Goal: Register for event/course

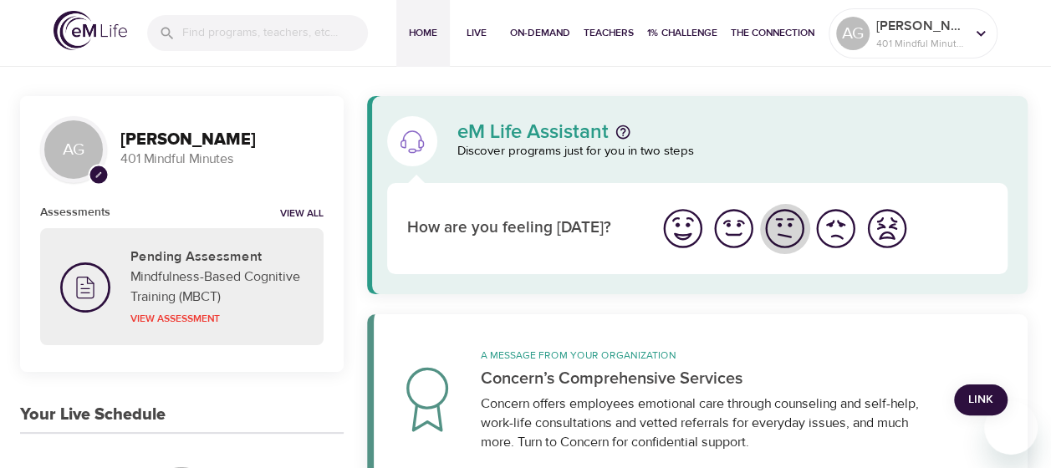
click at [786, 236] on img "I'm feeling ok" at bounding box center [785, 229] width 46 height 46
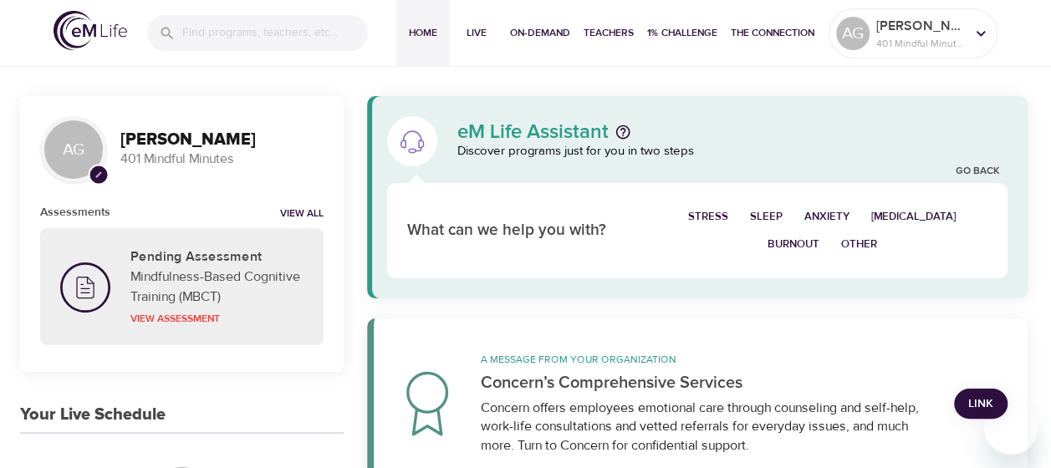
click at [769, 217] on span "Sleep" at bounding box center [766, 216] width 33 height 19
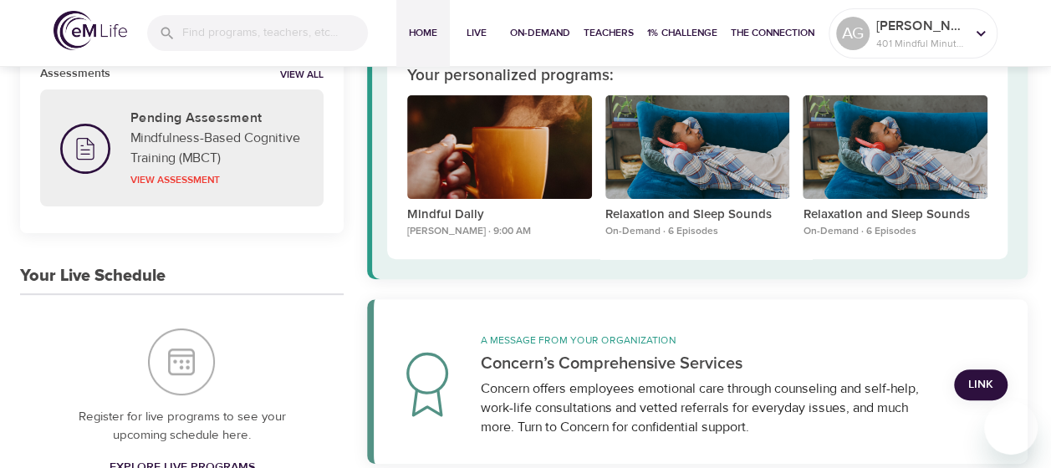
scroll to position [84, 0]
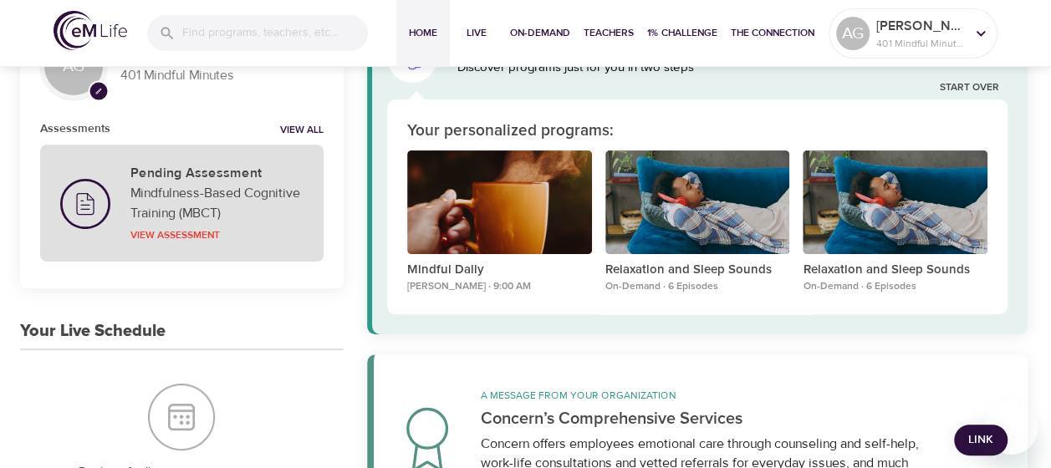
click at [184, 219] on p "Mindfulness-Based Cognitive Training (MBCT)" at bounding box center [216, 203] width 173 height 40
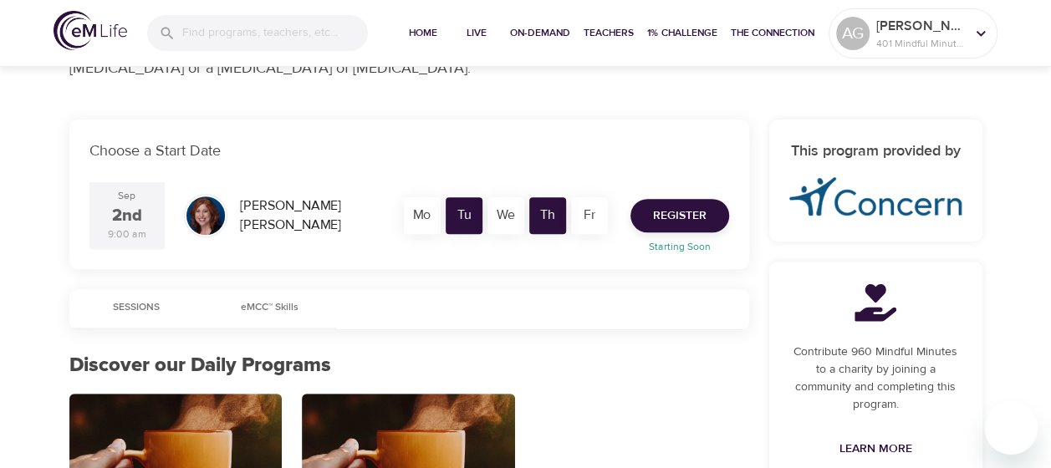
scroll to position [251, 0]
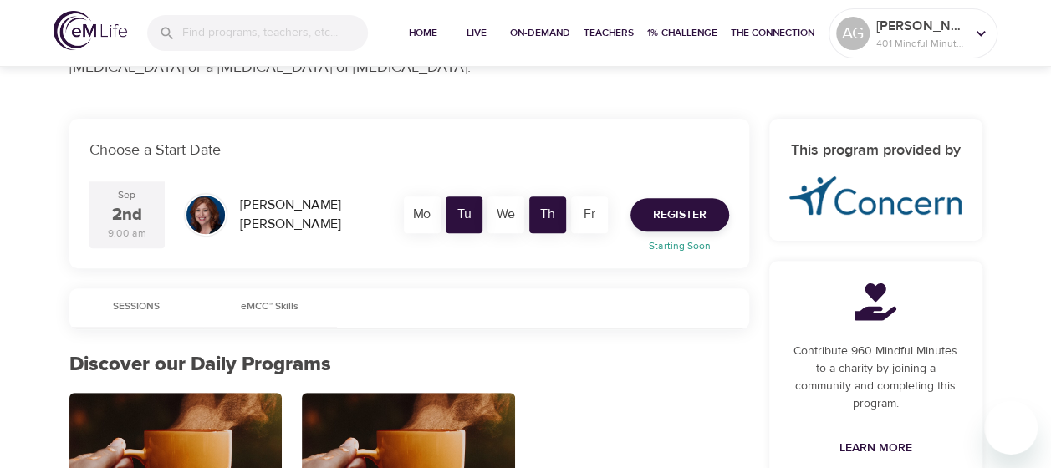
click at [426, 216] on div "Mo" at bounding box center [422, 215] width 37 height 37
click at [499, 214] on div "We" at bounding box center [505, 215] width 37 height 37
click at [600, 212] on div "Fr" at bounding box center [589, 215] width 37 height 37
click at [697, 225] on span "Register" at bounding box center [680, 215] width 54 height 21
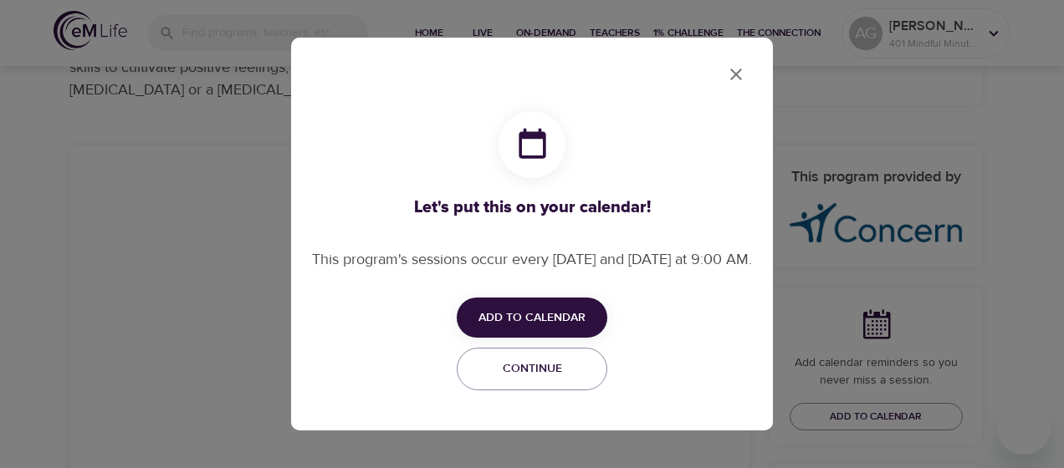
checkbox input "true"
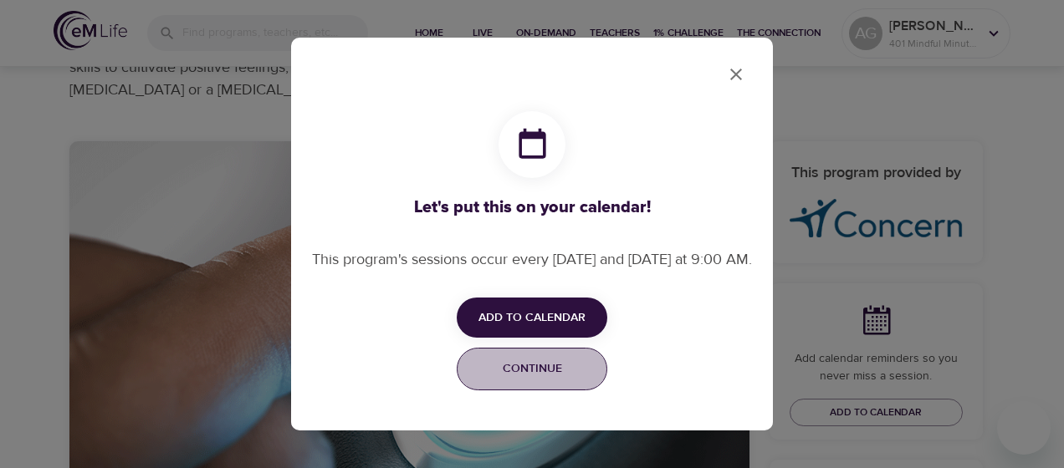
click at [548, 378] on span "Continue" at bounding box center [531, 369] width 129 height 21
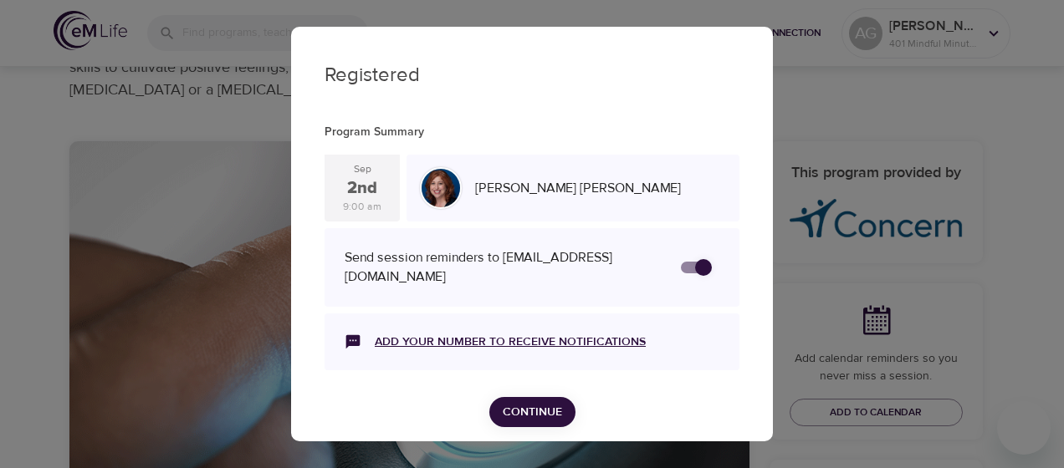
click at [548, 345] on link "Add your number to receive notifications" at bounding box center [510, 342] width 271 height 17
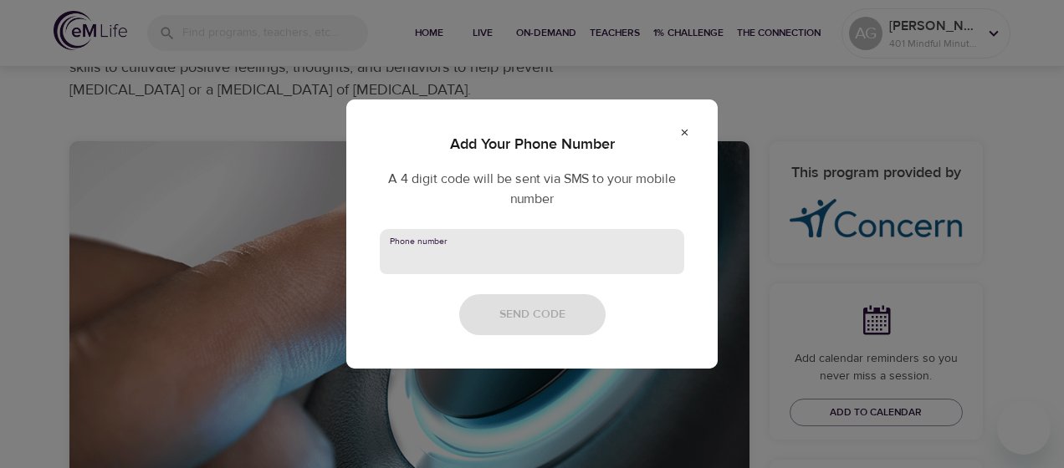
click at [493, 250] on input "text" at bounding box center [532, 251] width 304 height 45
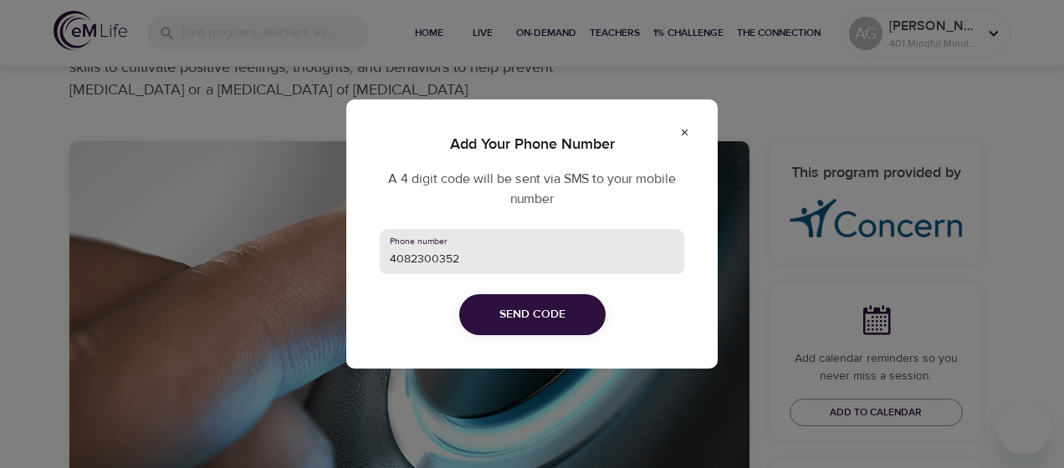
type input "4082300352"
click at [545, 318] on span "Send Code" at bounding box center [532, 314] width 66 height 21
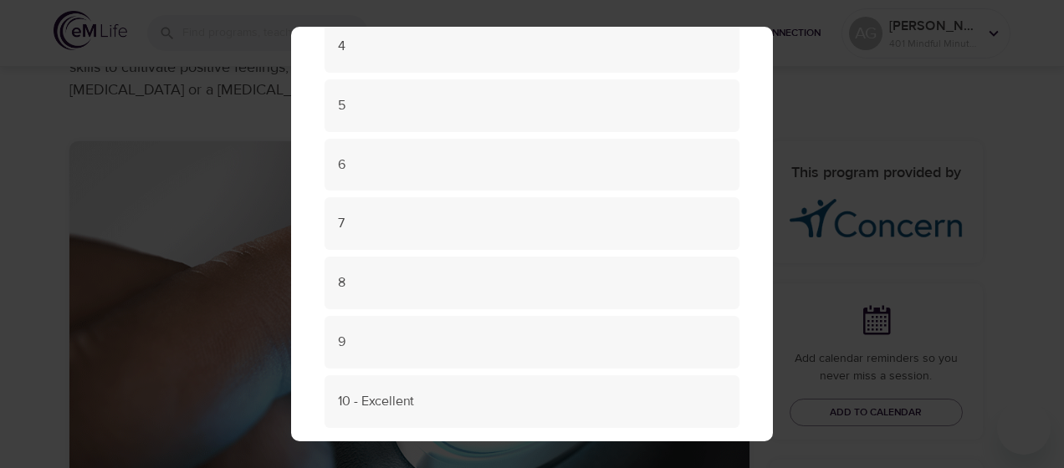
scroll to position [347, 0]
click at [480, 331] on span "6" at bounding box center [532, 329] width 388 height 19
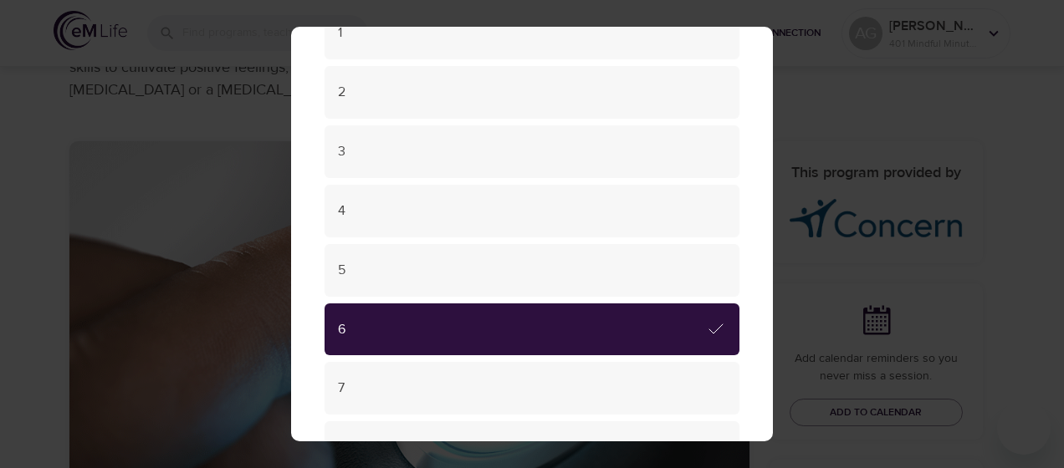
scroll to position [598, 0]
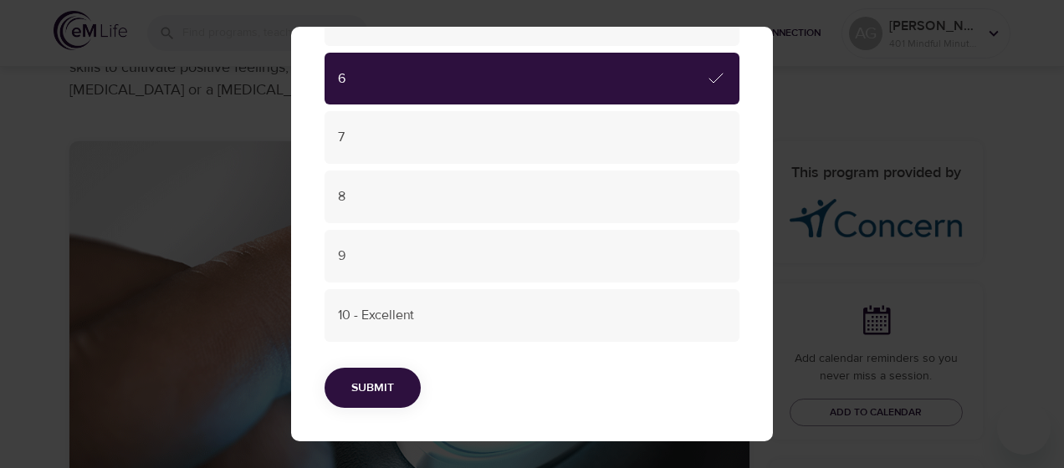
click at [371, 385] on span "Submit" at bounding box center [372, 388] width 43 height 21
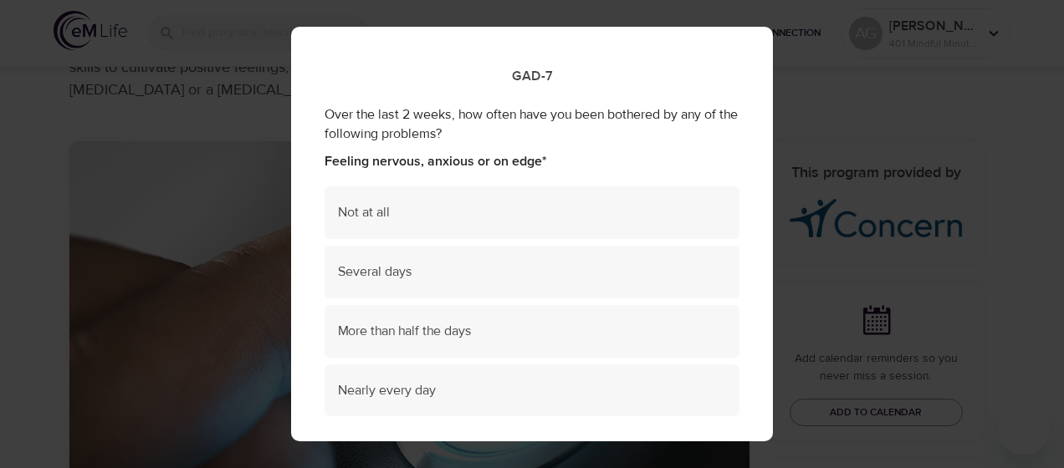
scroll to position [96, 0]
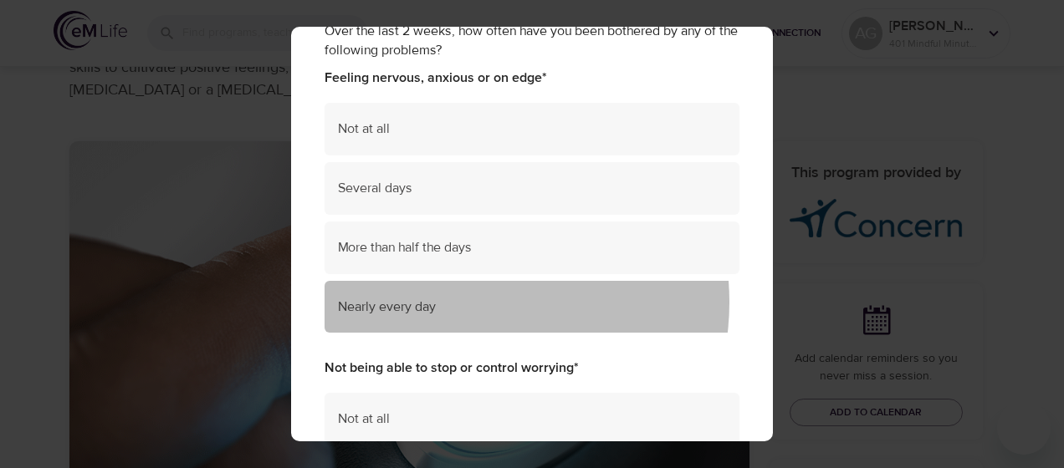
click at [473, 302] on span "Nearly every day" at bounding box center [532, 307] width 388 height 19
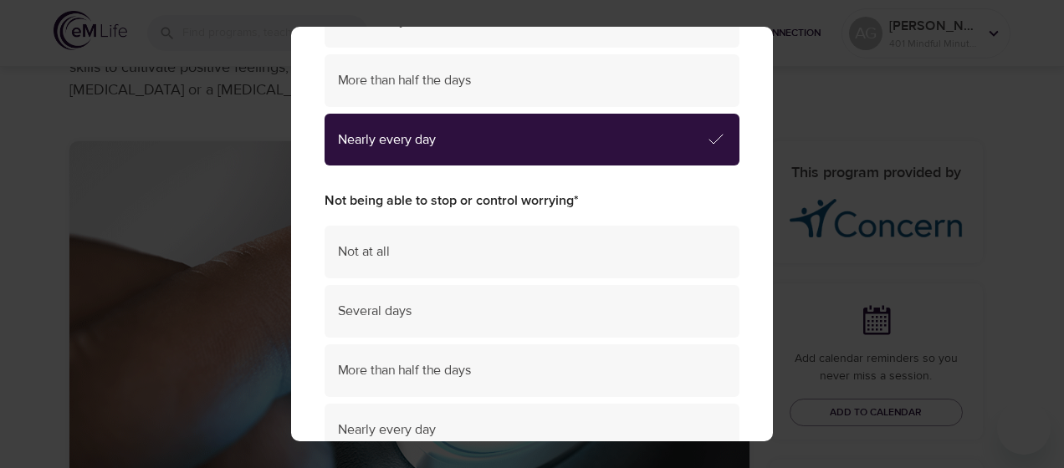
scroll to position [431, 0]
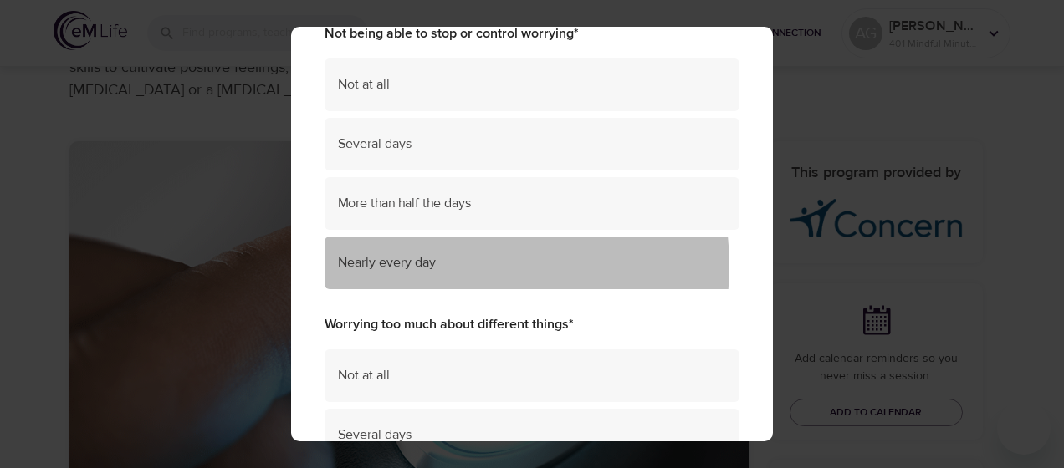
click at [462, 266] on span "Nearly every day" at bounding box center [532, 262] width 388 height 19
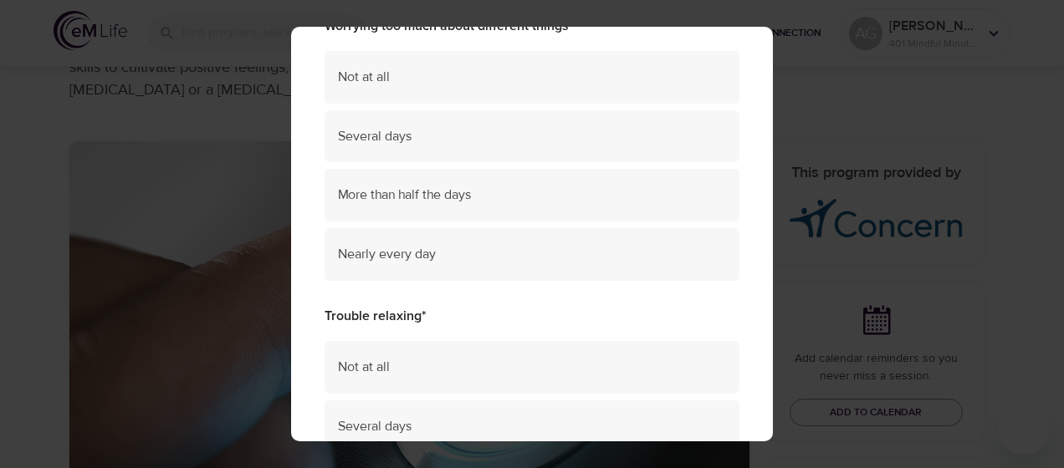
scroll to position [765, 0]
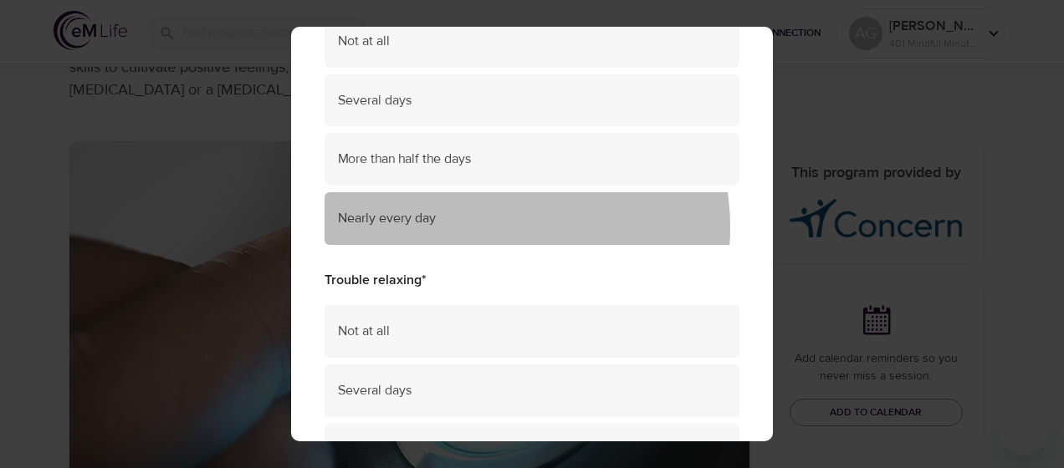
click at [502, 227] on span "Nearly every day" at bounding box center [532, 218] width 388 height 19
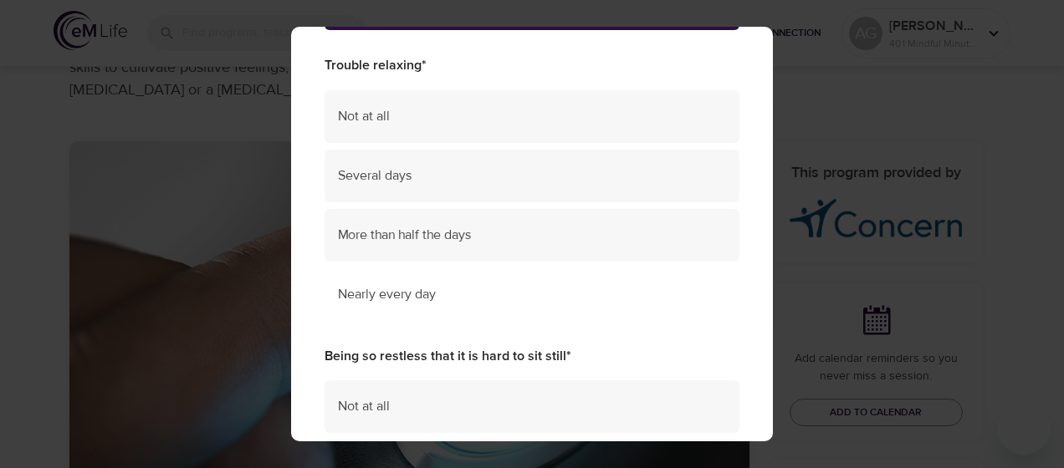
scroll to position [1016, 0]
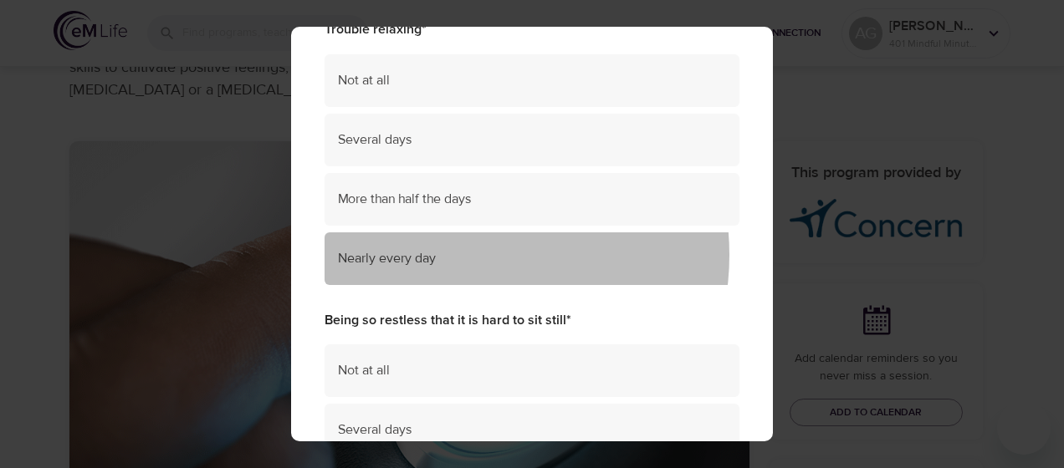
click at [463, 254] on span "Nearly every day" at bounding box center [532, 258] width 388 height 19
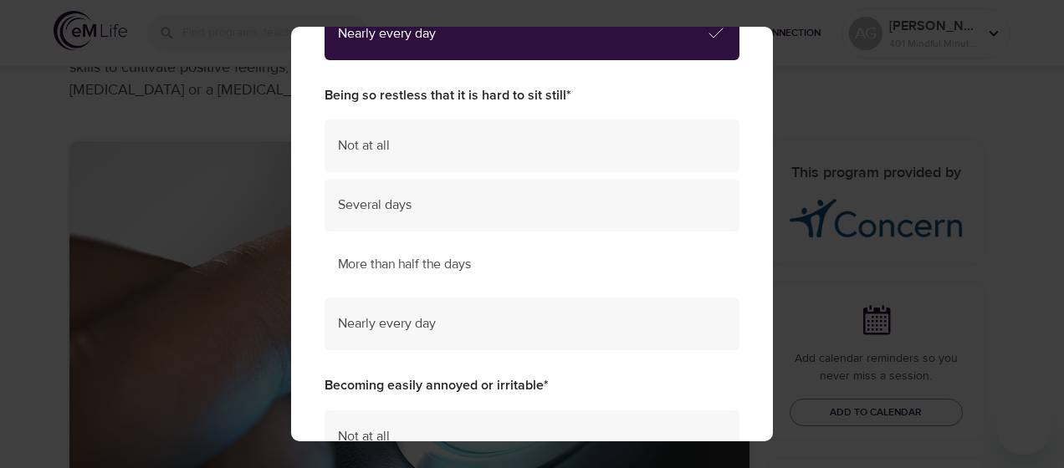
scroll to position [1267, 0]
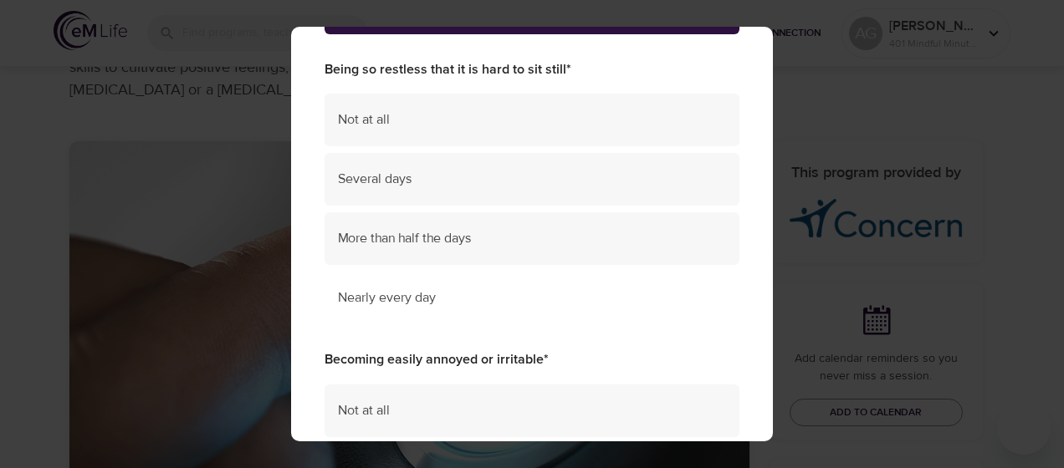
click at [435, 284] on div "Nearly every day" at bounding box center [531, 298] width 415 height 53
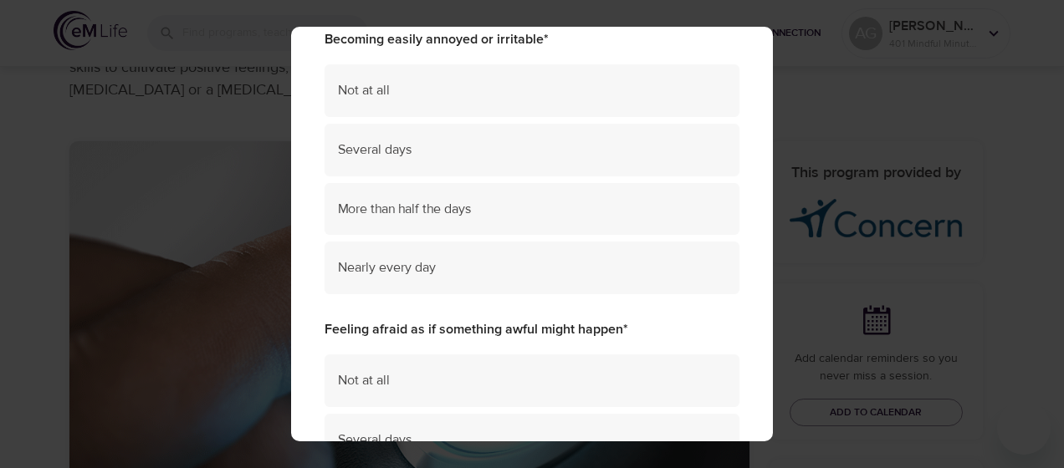
scroll to position [1601, 0]
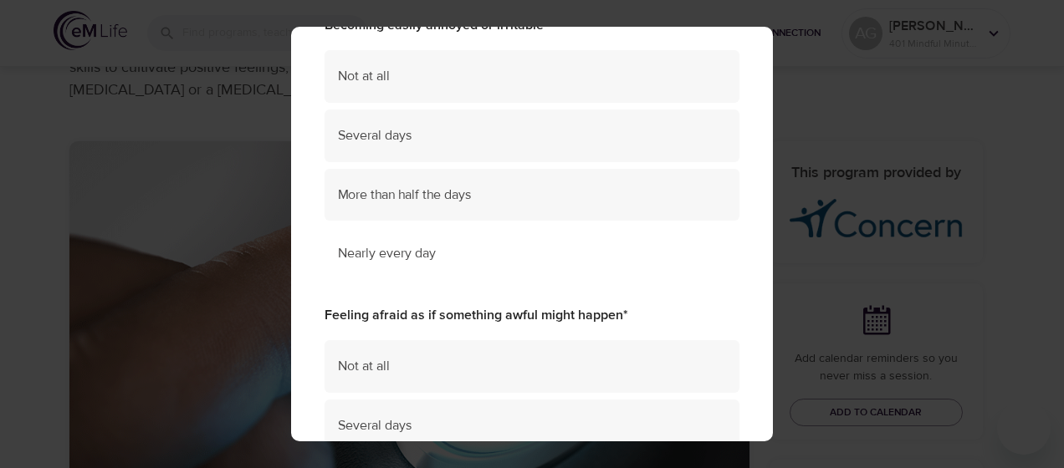
click at [492, 251] on span "Nearly every day" at bounding box center [532, 253] width 388 height 19
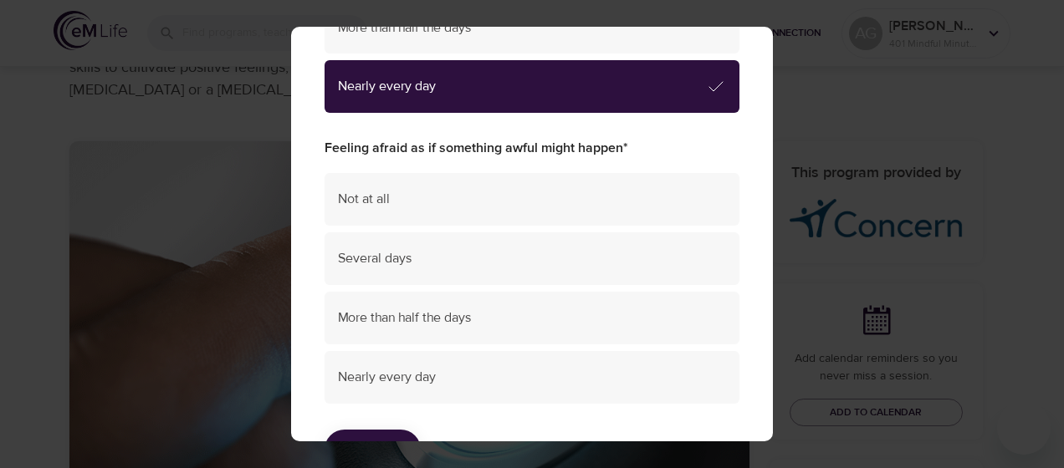
scroll to position [1830, 0]
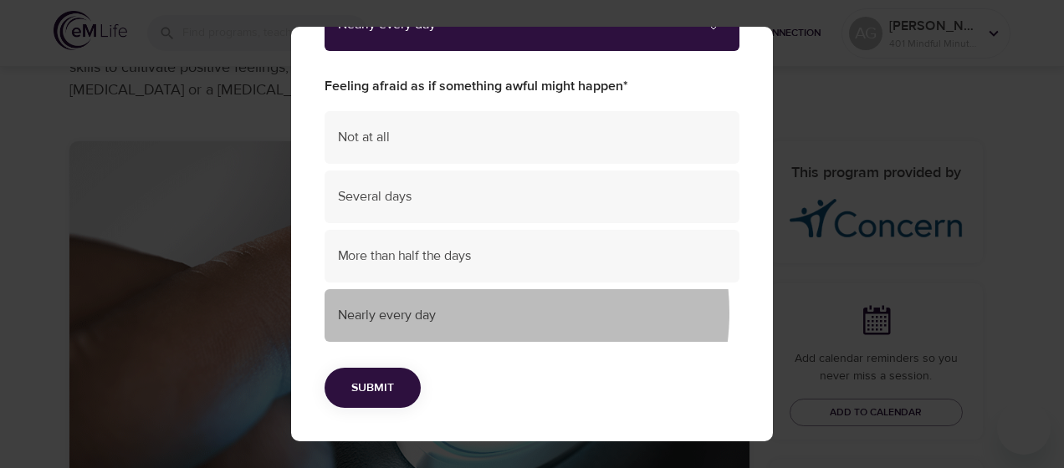
click at [487, 313] on span "Nearly every day" at bounding box center [532, 315] width 388 height 19
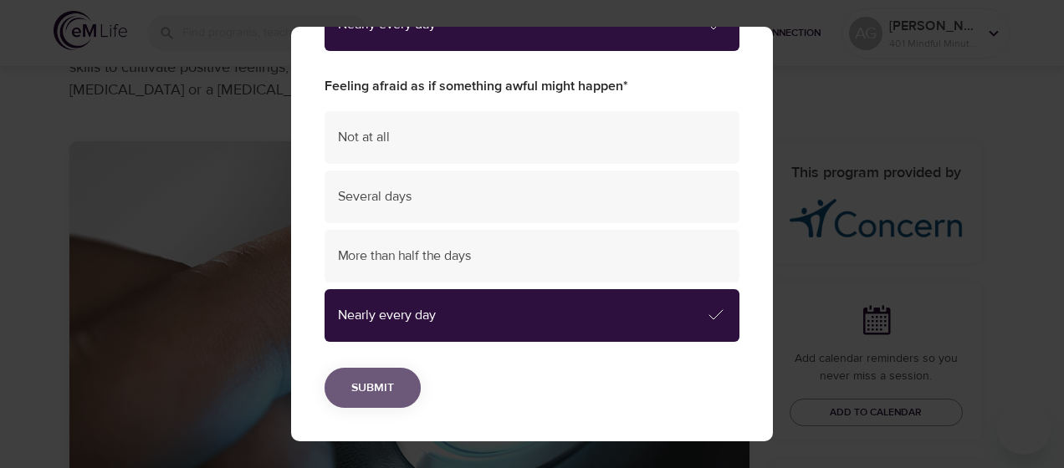
click at [365, 396] on span "Submit" at bounding box center [372, 388] width 43 height 21
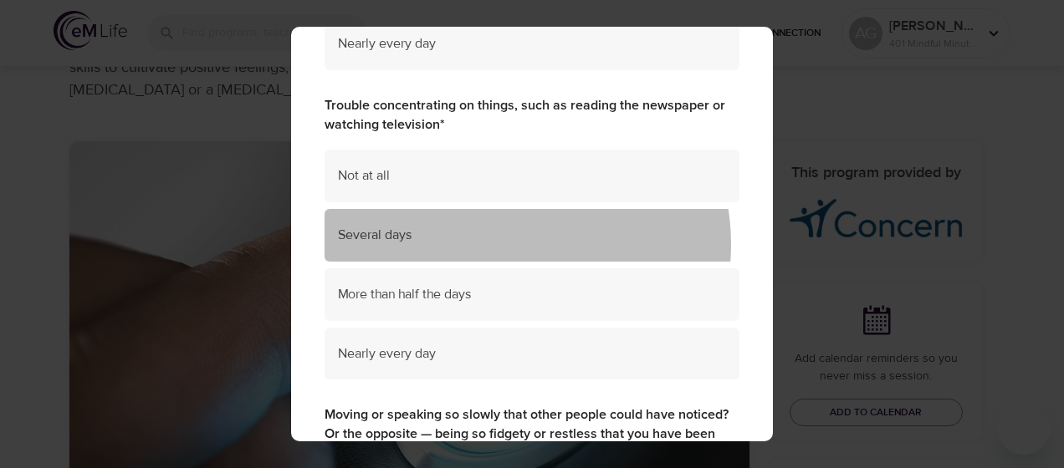
click at [500, 245] on div "Several days" at bounding box center [531, 235] width 415 height 53
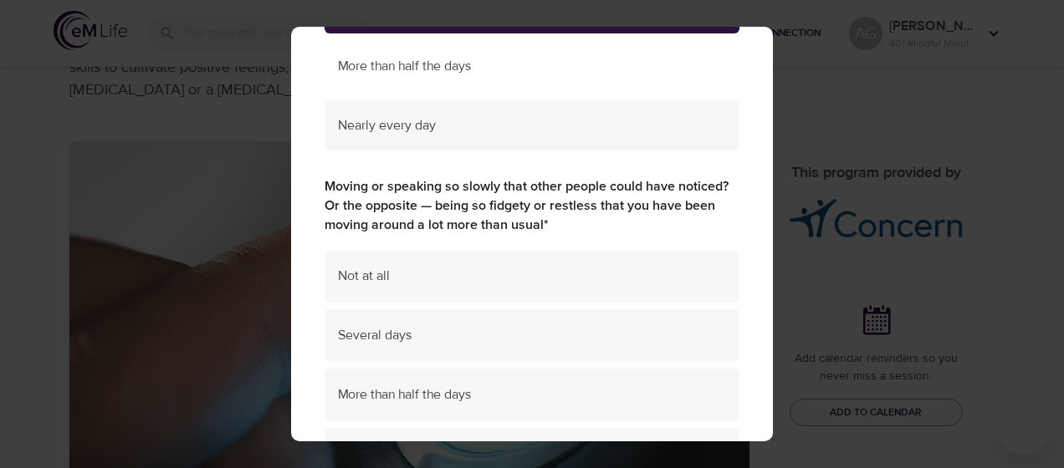
scroll to position [2081, 0]
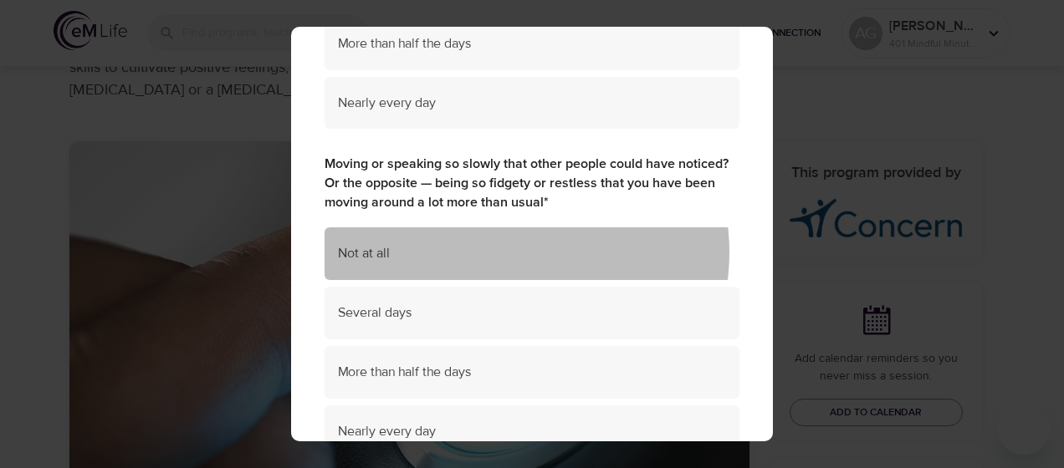
click at [508, 253] on span "Not at all" at bounding box center [532, 253] width 388 height 19
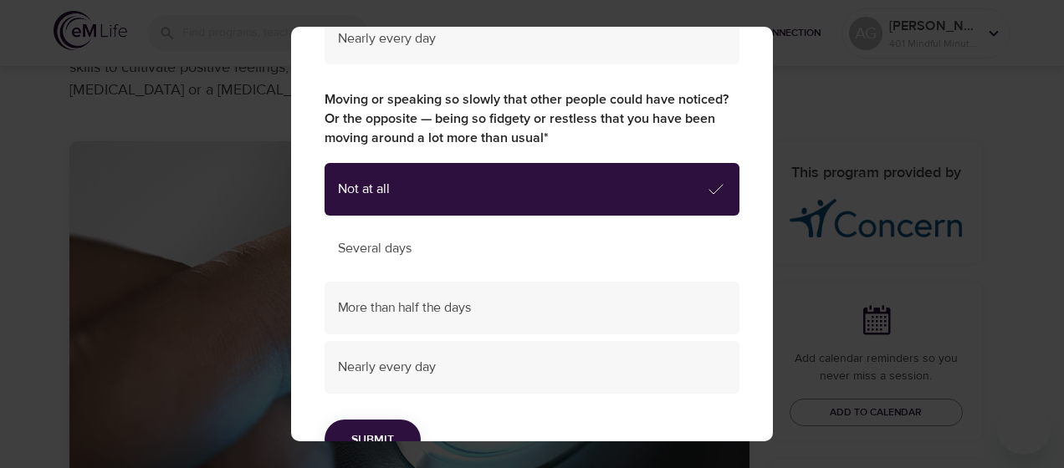
scroll to position [2197, 0]
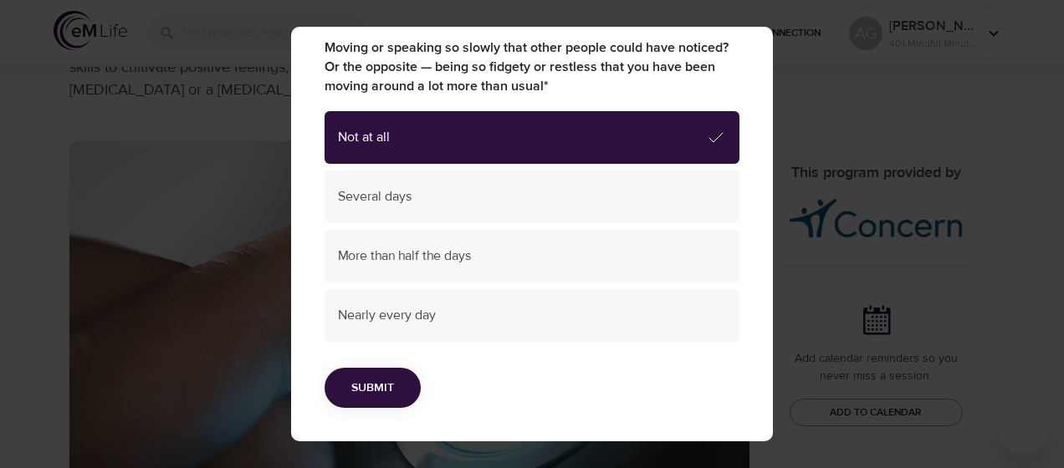
click at [383, 382] on span "Submit" at bounding box center [372, 388] width 43 height 21
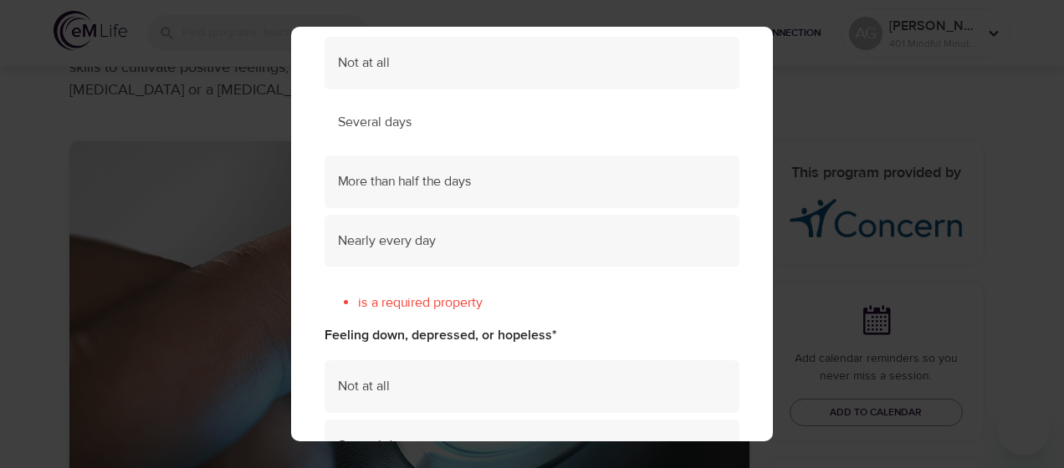
scroll to position [167, 0]
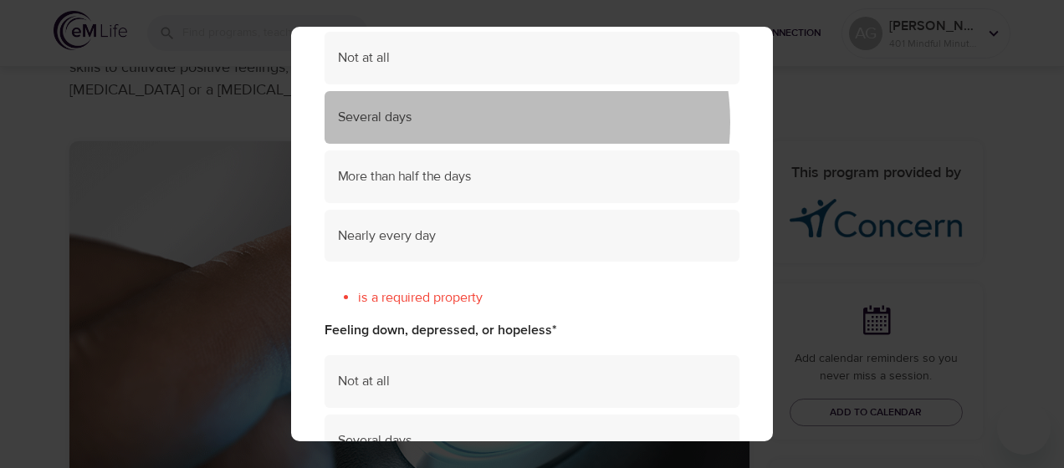
click at [487, 123] on span "Several days" at bounding box center [532, 117] width 388 height 19
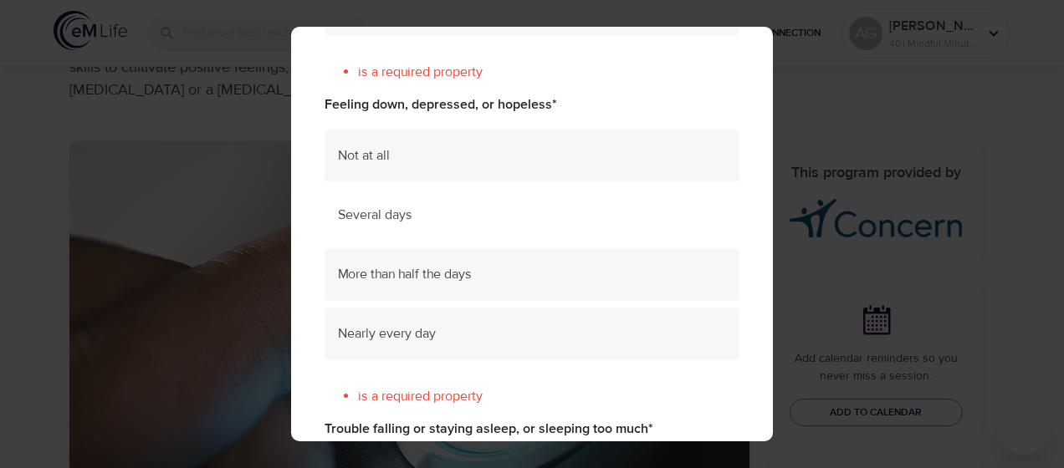
scroll to position [418, 0]
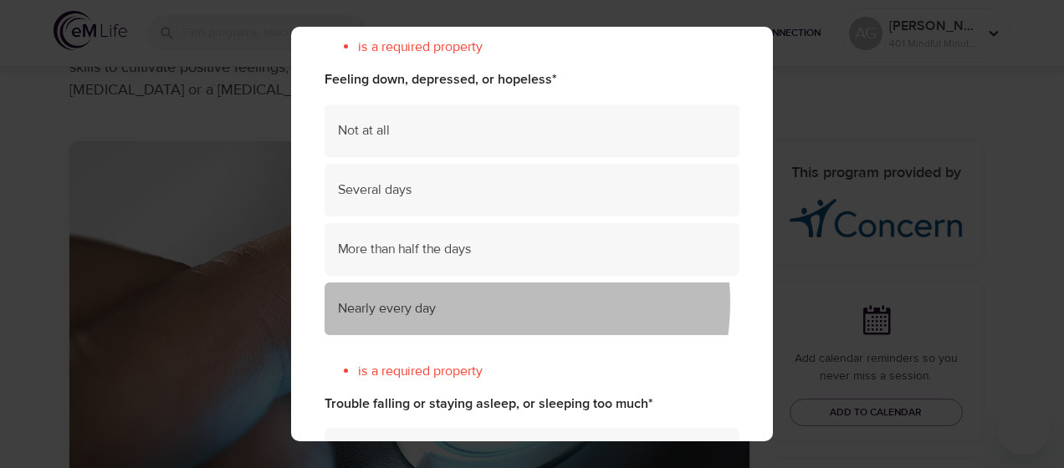
click at [486, 304] on span "Nearly every day" at bounding box center [532, 308] width 388 height 19
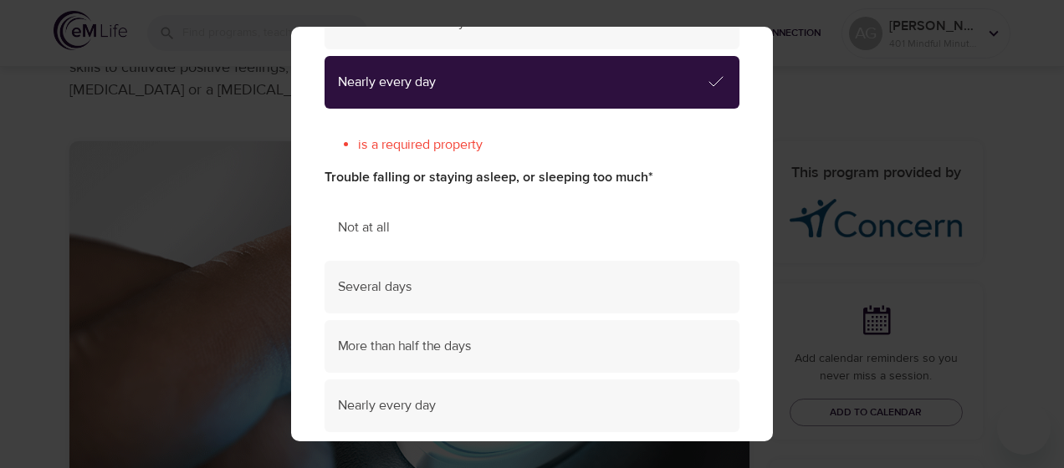
scroll to position [753, 0]
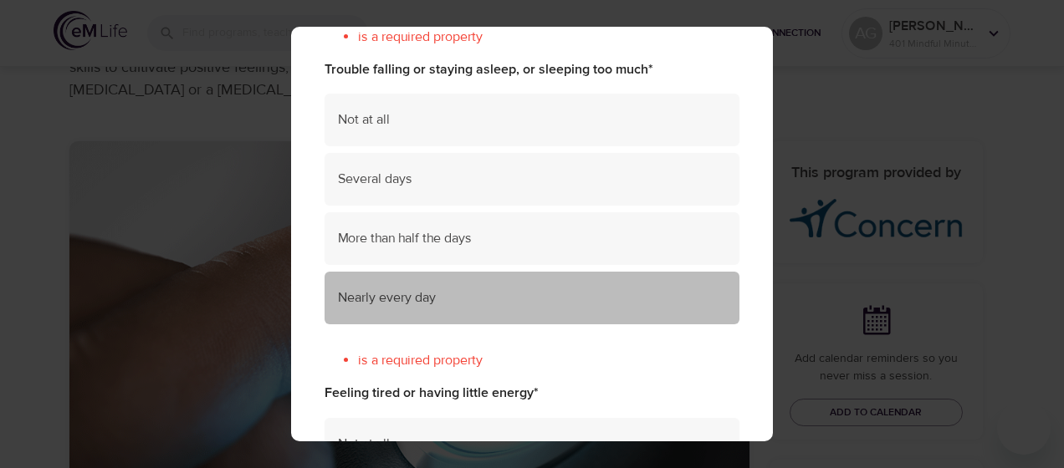
click at [538, 288] on span "Nearly every day" at bounding box center [532, 297] width 388 height 19
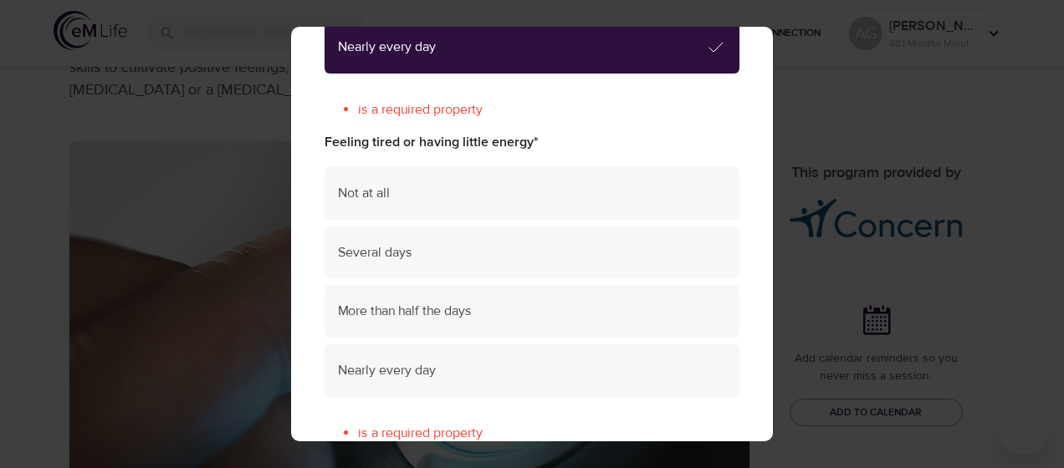
scroll to position [1087, 0]
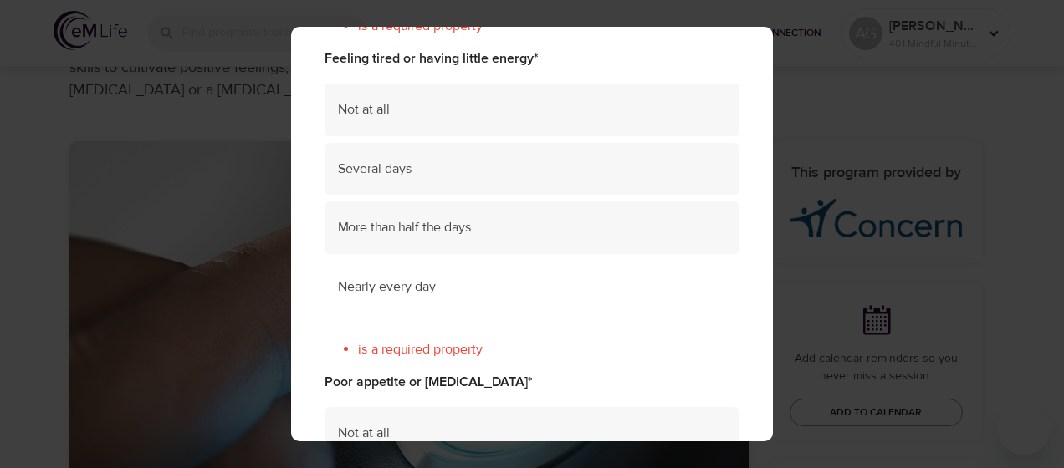
click at [495, 283] on span "Nearly every day" at bounding box center [532, 287] width 388 height 19
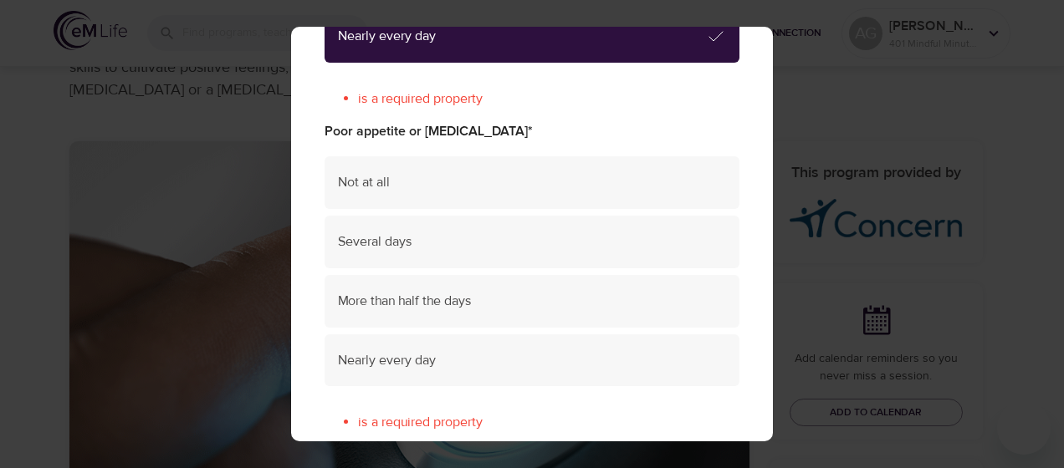
scroll to position [1421, 0]
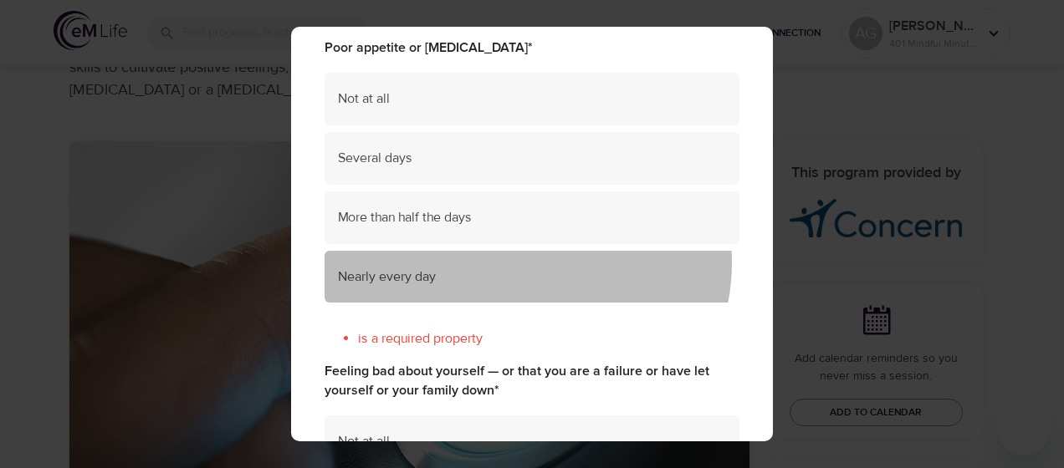
click at [524, 263] on div "Nearly every day" at bounding box center [531, 277] width 415 height 53
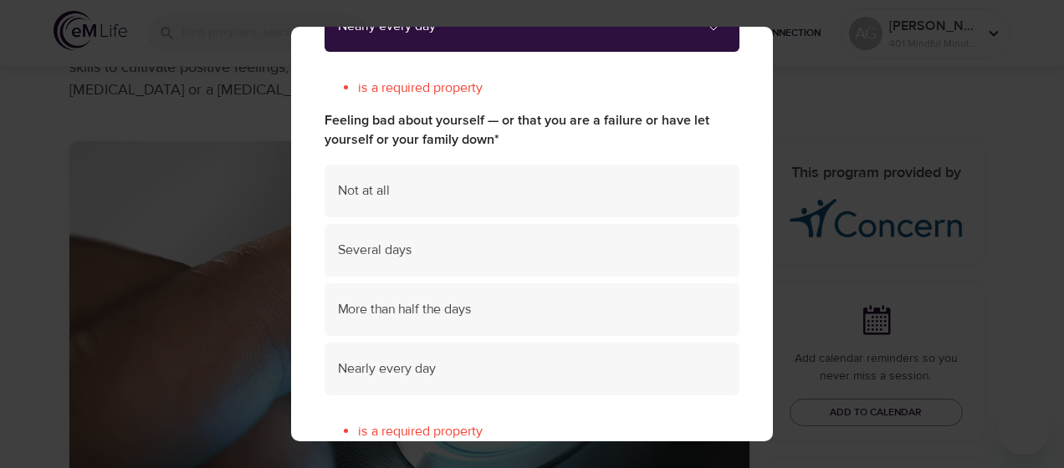
scroll to position [1756, 0]
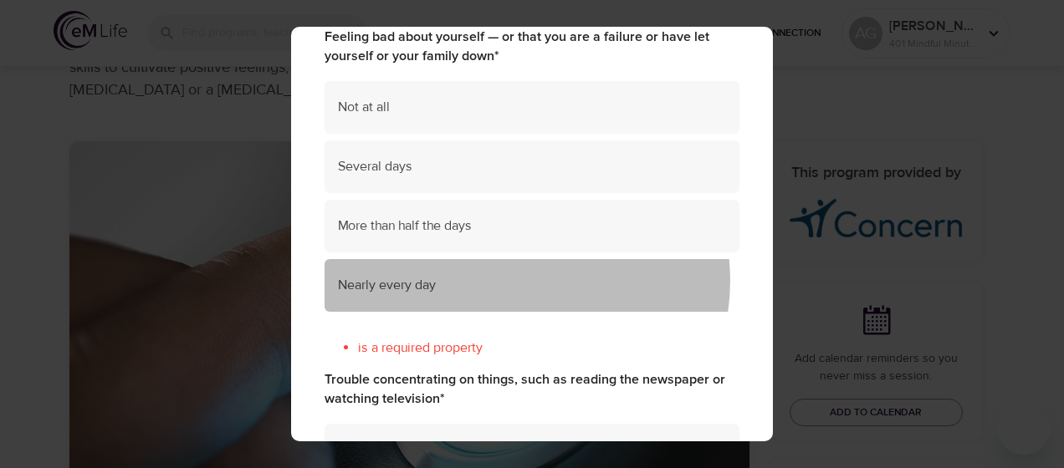
click at [519, 281] on span "Nearly every day" at bounding box center [532, 285] width 388 height 19
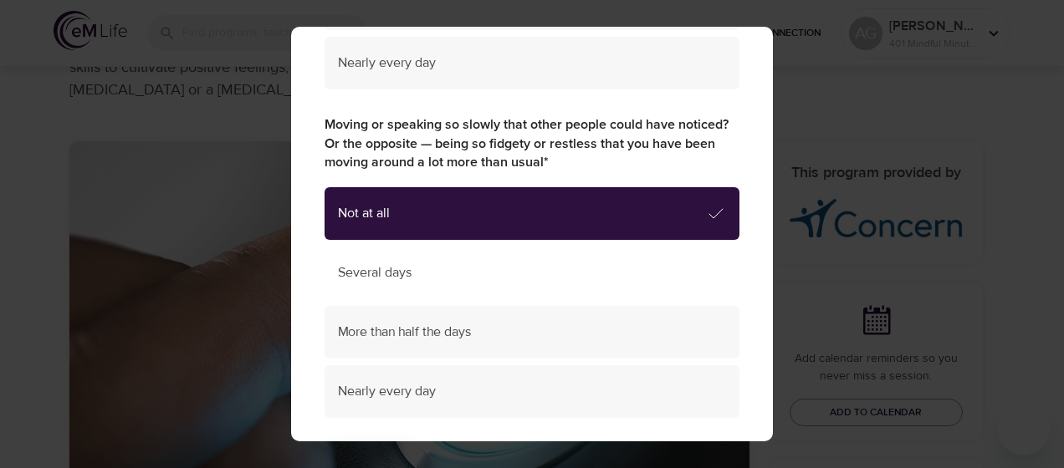
scroll to position [2397, 0]
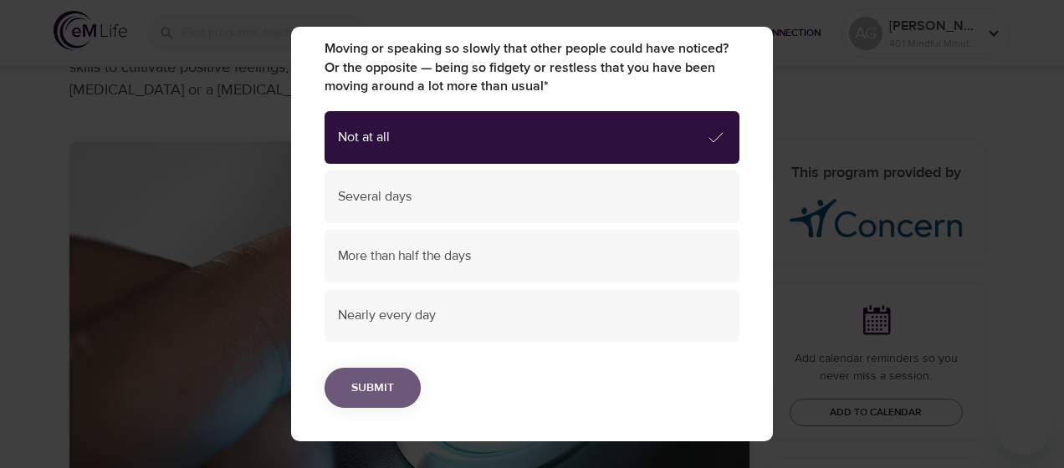
click at [382, 382] on span "Submit" at bounding box center [372, 388] width 43 height 21
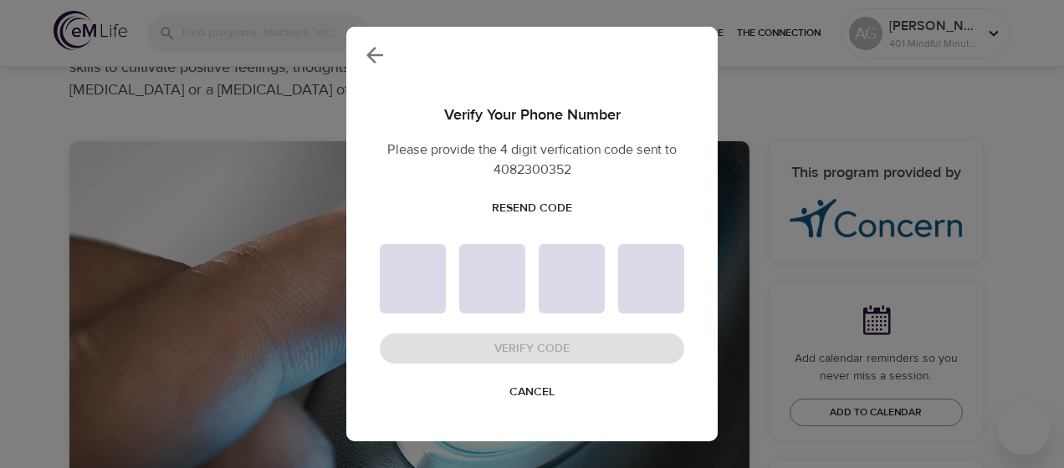
scroll to position [0, 0]
click at [416, 281] on input "text" at bounding box center [413, 278] width 66 height 69
click at [544, 207] on span "Resend Code" at bounding box center [532, 208] width 80 height 21
click at [535, 387] on span "Cancel" at bounding box center [531, 392] width 45 height 21
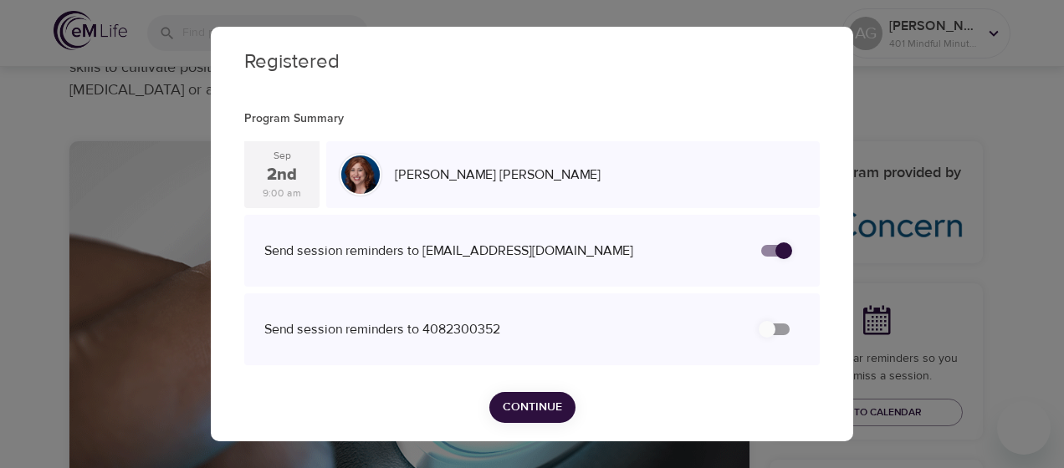
scroll to position [28, 0]
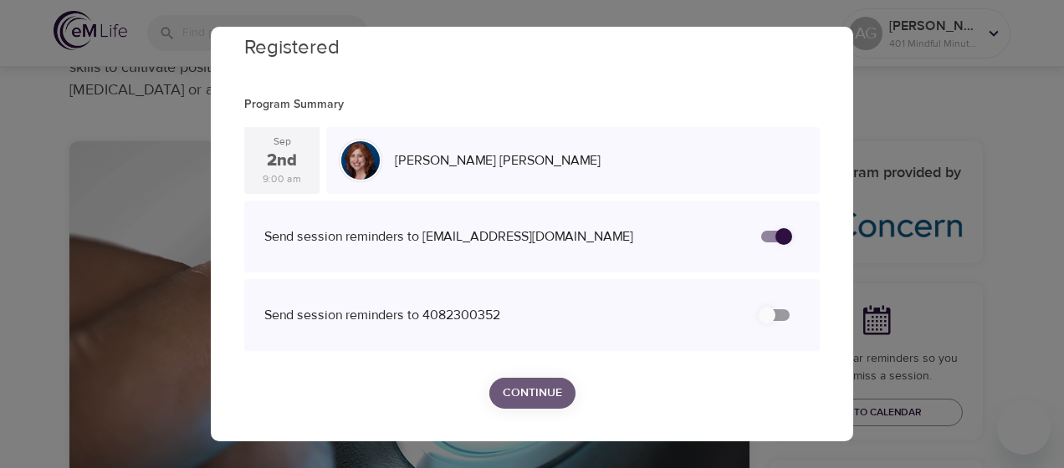
click at [534, 395] on span "Continue" at bounding box center [532, 393] width 59 height 21
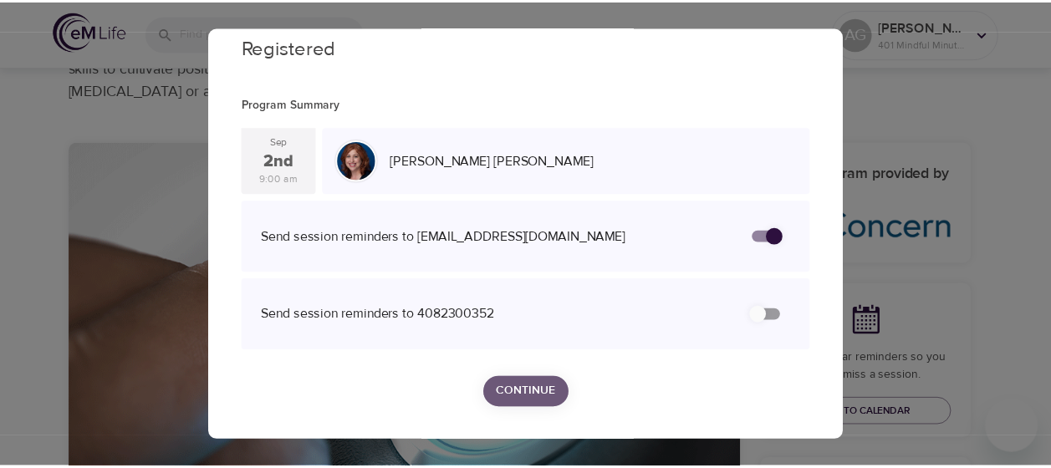
scroll to position [0, 0]
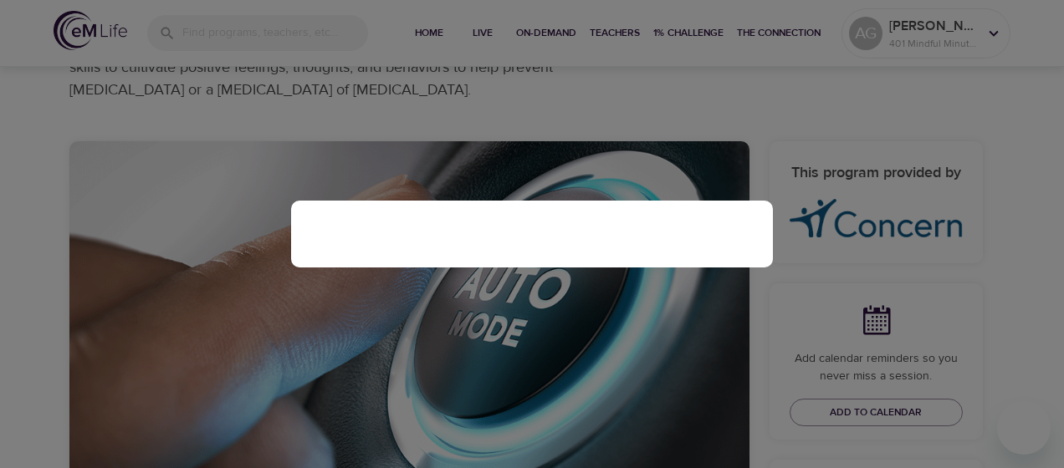
click at [371, 136] on div at bounding box center [532, 234] width 1064 height 468
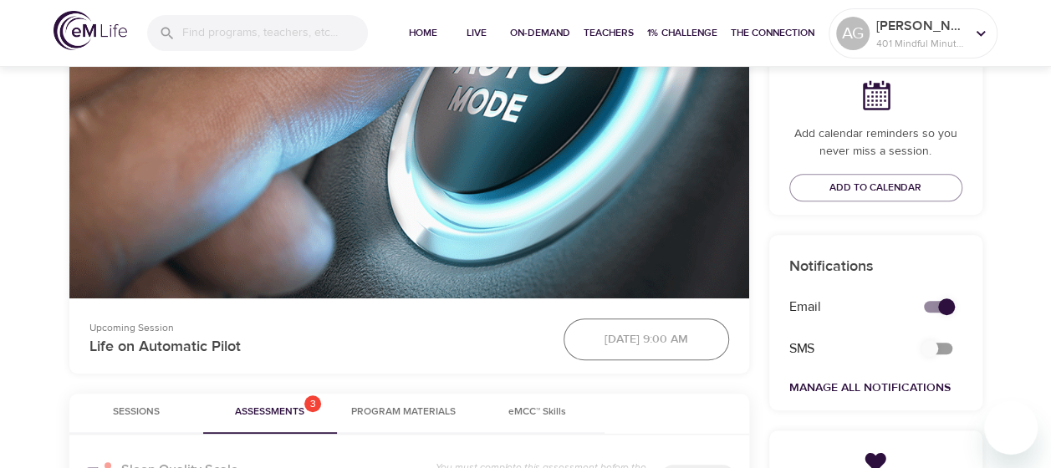
scroll to position [753, 0]
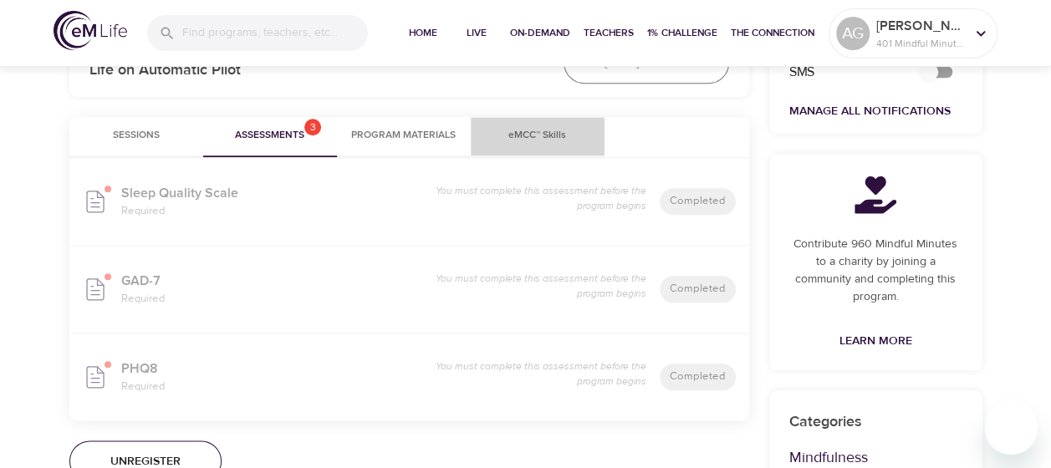
click at [530, 137] on span "eMCC™ Skills" at bounding box center [538, 136] width 114 height 18
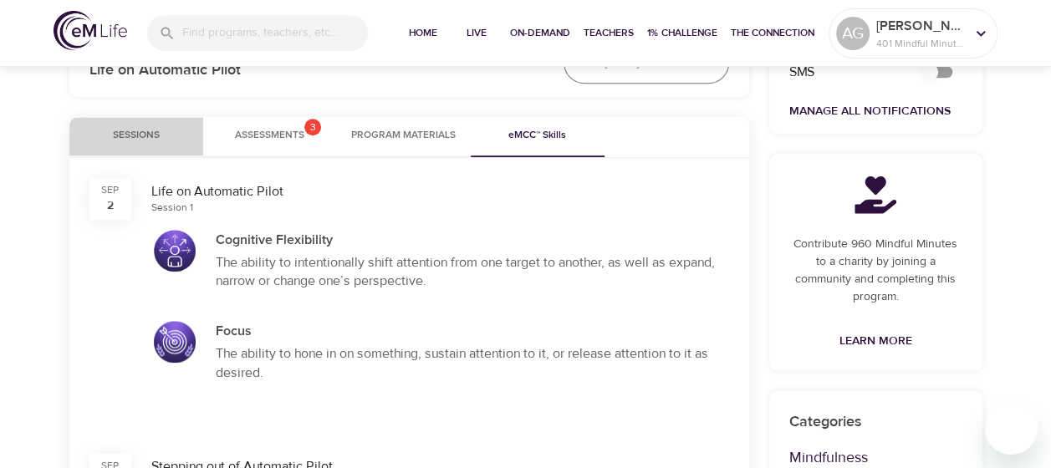
click at [145, 137] on span "Sessions" at bounding box center [136, 136] width 114 height 18
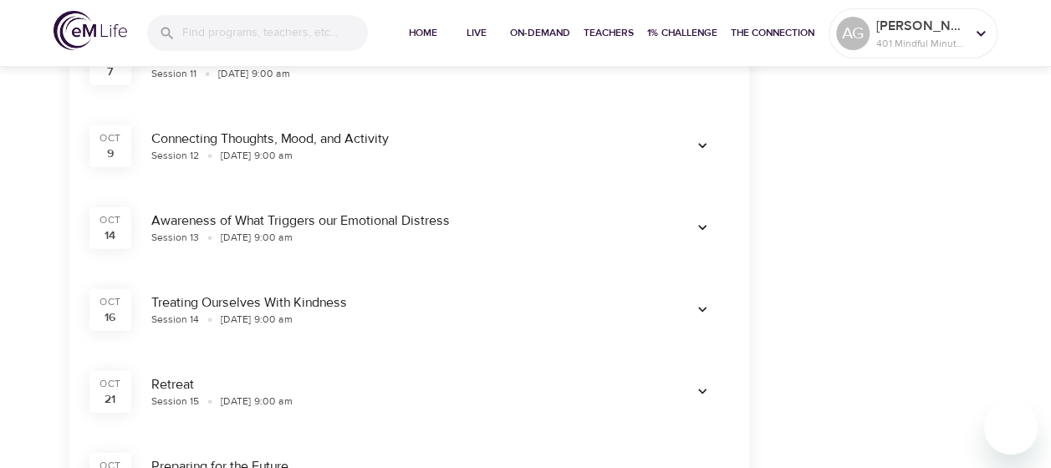
scroll to position [2592, 0]
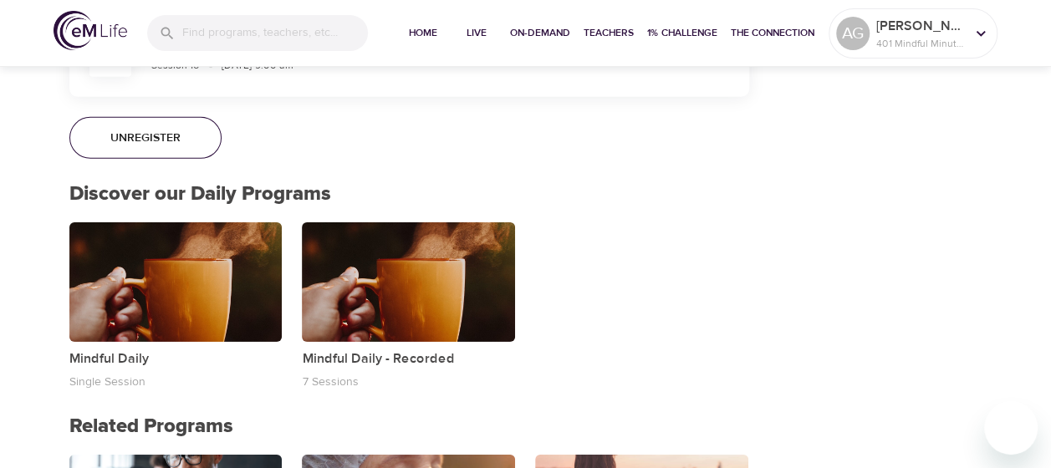
drag, startPoint x: 268, startPoint y: 0, endPoint x: 824, endPoint y: 134, distance: 572.7
click at [642, 355] on div "Mindful Daily Single Session Mindful Daily - Recorded 7 Sessions" at bounding box center [409, 306] width 700 height 189
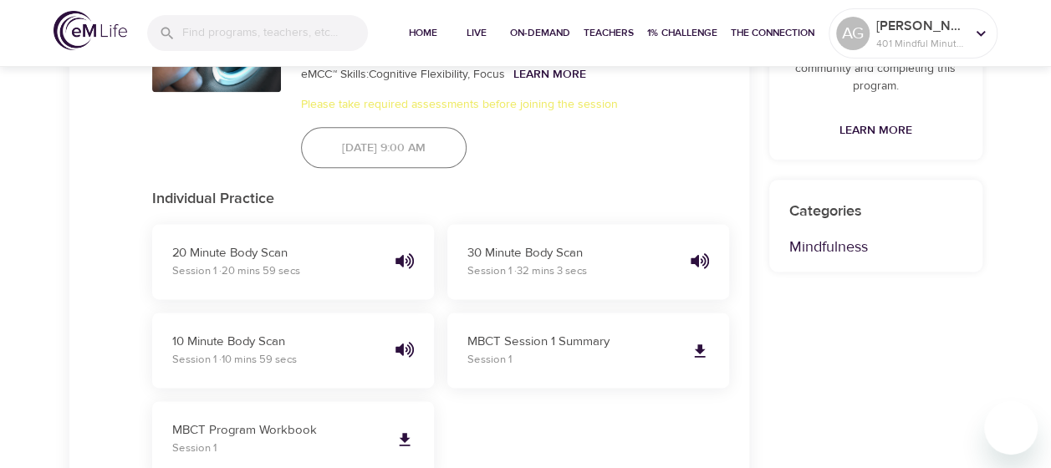
scroll to position [1087, 0]
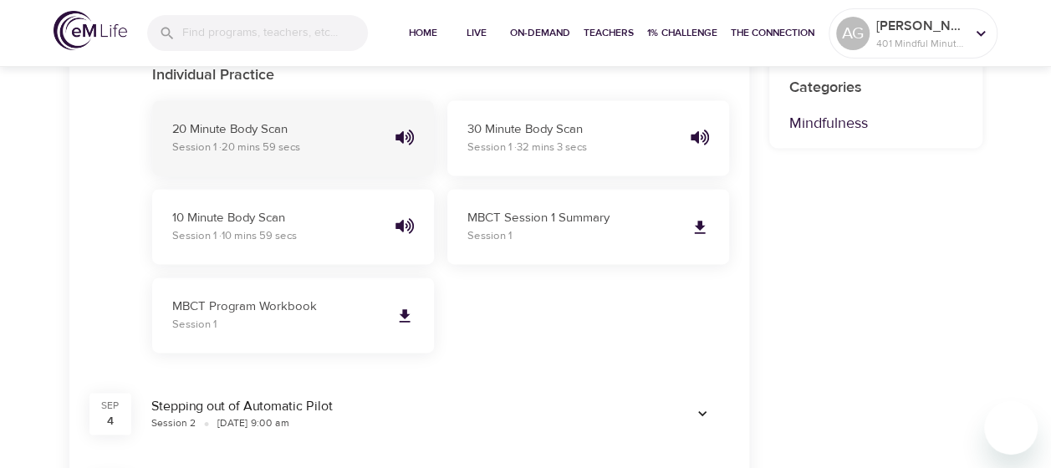
click at [269, 104] on button "20 Minute Body Scan Session 1 · 20 mins 59 secs" at bounding box center [293, 137] width 282 height 75
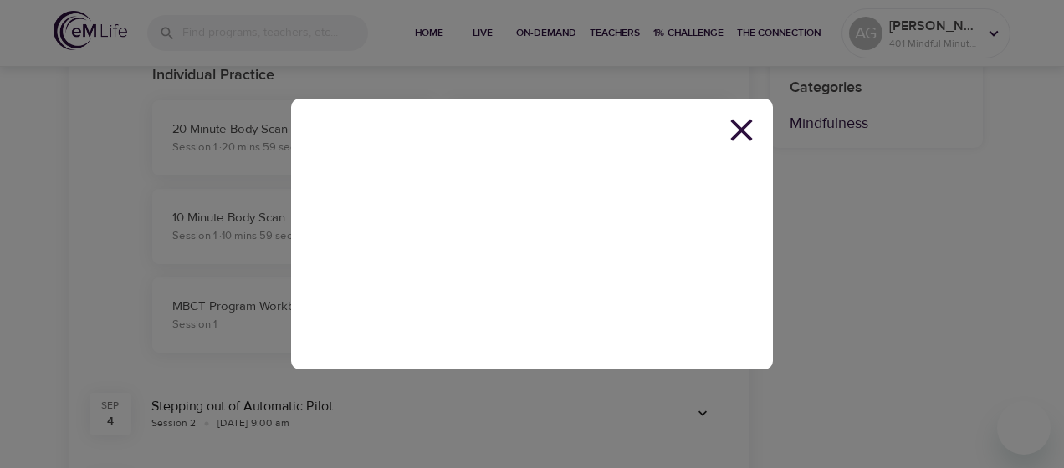
click at [743, 130] on icon at bounding box center [741, 130] width 22 height 22
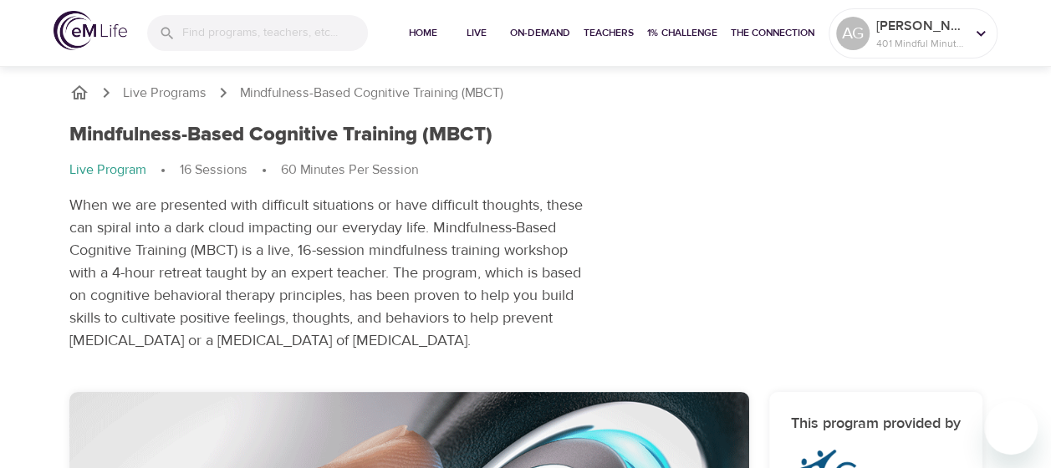
scroll to position [0, 0]
click at [554, 35] on span "On-Demand" at bounding box center [540, 33] width 60 height 18
